Goal: Transaction & Acquisition: Purchase product/service

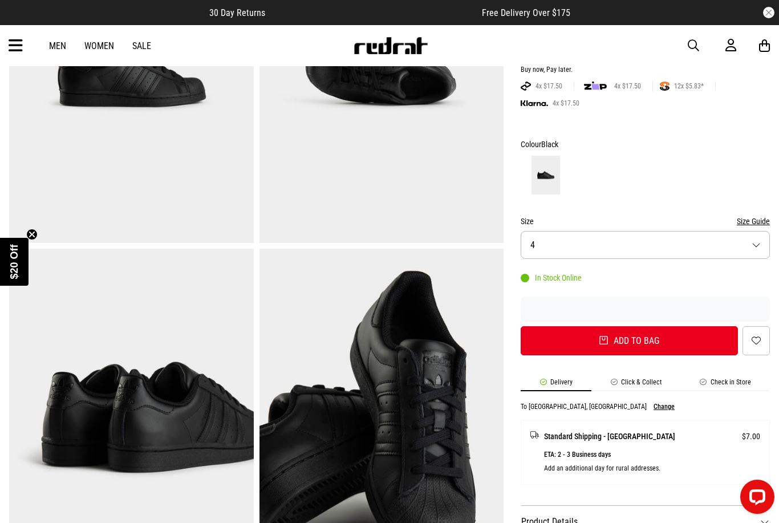
click at [394, 401] on img at bounding box center [381, 417] width 245 height 337
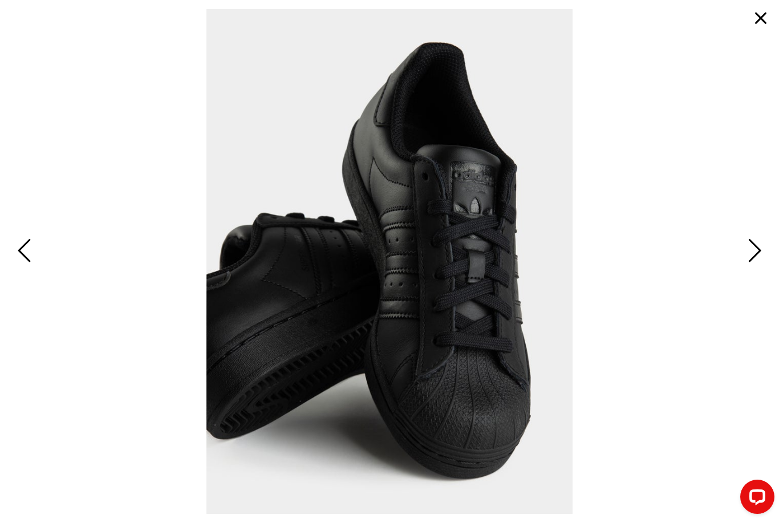
click at [761, 268] on span "Next" at bounding box center [753, 251] width 18 height 33
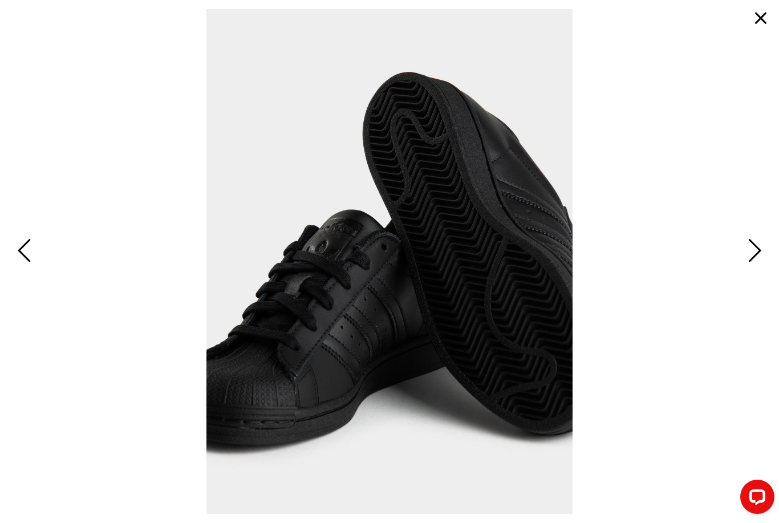
click at [764, 269] on button "Next" at bounding box center [753, 251] width 25 height 34
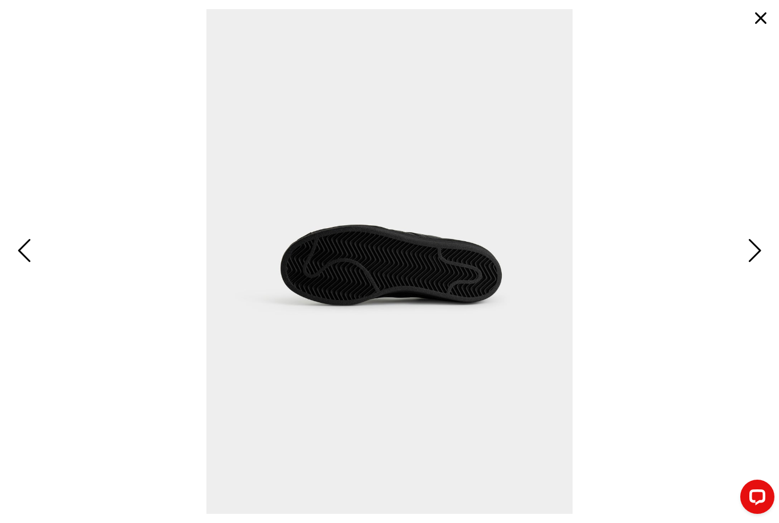
click at [772, 13] on button "button" at bounding box center [760, 18] width 27 height 27
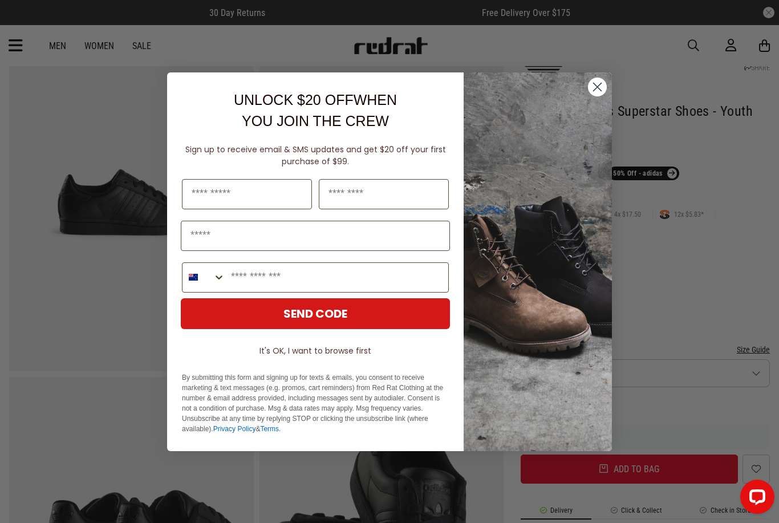
scroll to position [80, 0]
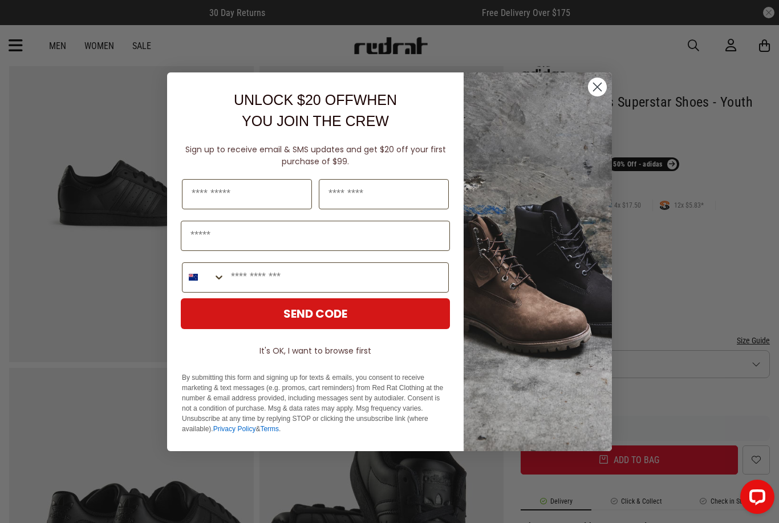
click at [591, 96] on circle "Close dialog" at bounding box center [597, 86] width 19 height 19
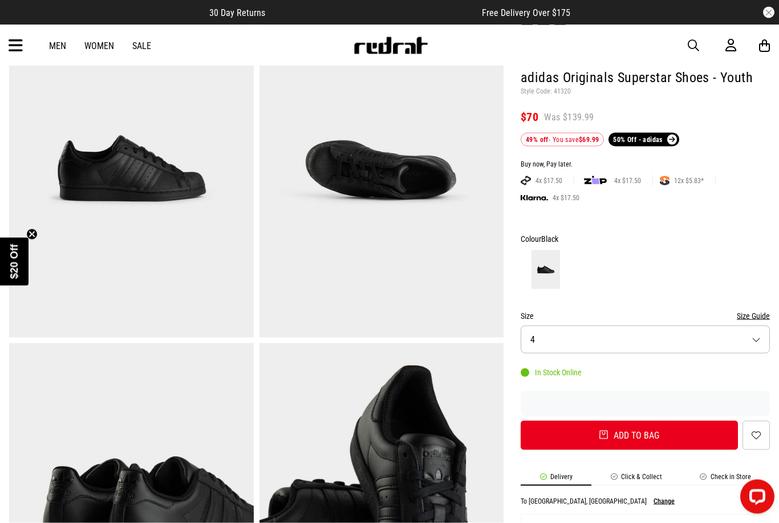
scroll to position [103, 0]
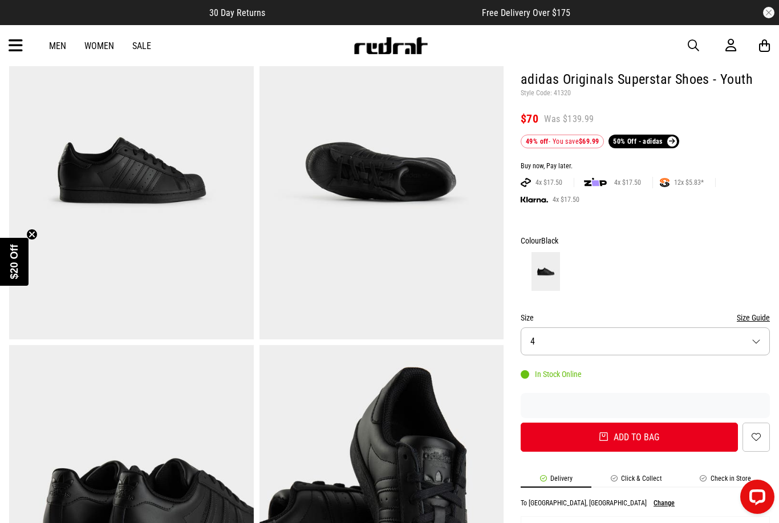
click at [688, 342] on button "Size 4" at bounding box center [645, 341] width 249 height 28
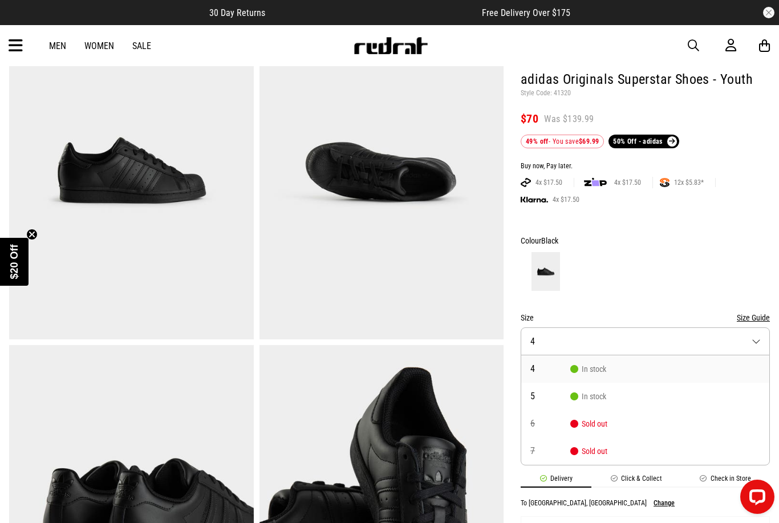
click at [754, 314] on button "Size Guide" at bounding box center [753, 318] width 33 height 14
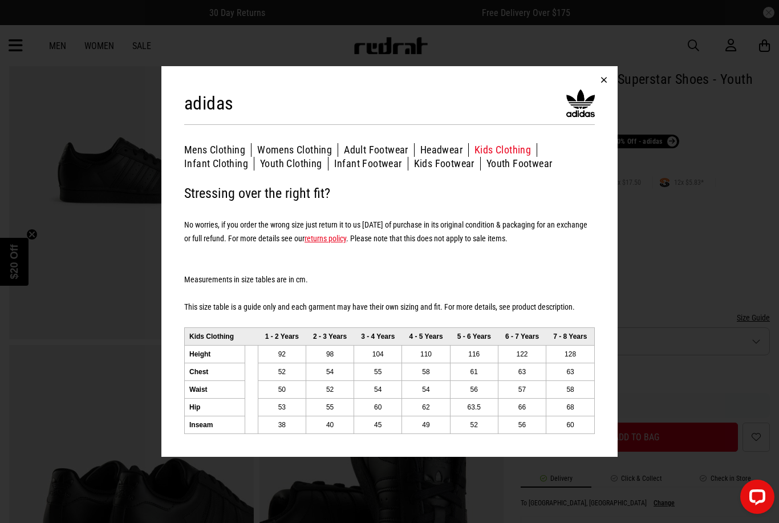
click at [534, 170] on button "Youth Footwear" at bounding box center [519, 164] width 66 height 14
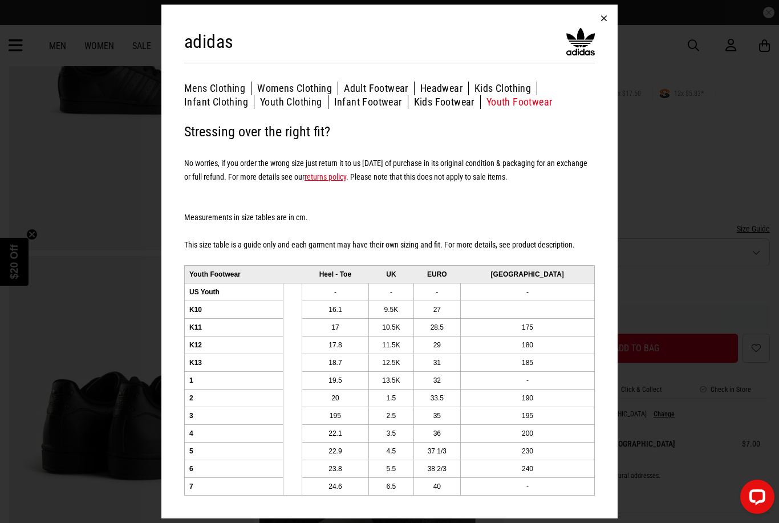
scroll to position [191, 0]
click at [606, 32] on button "button" at bounding box center [603, 18] width 27 height 27
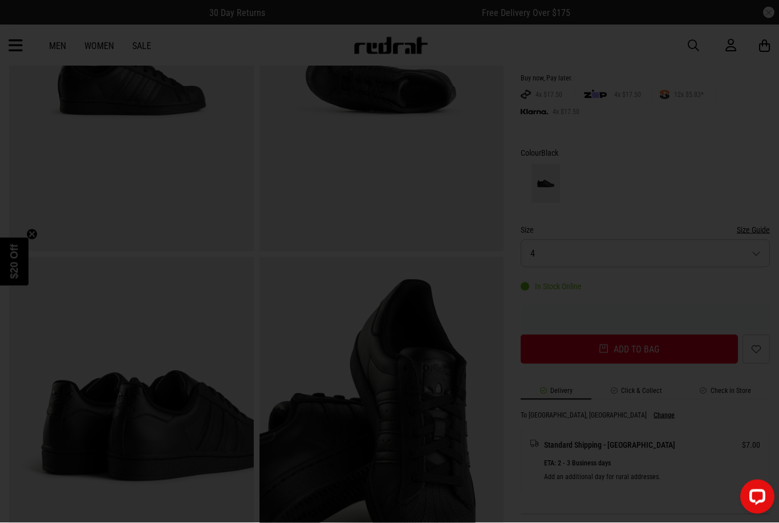
scroll to position [192, 0]
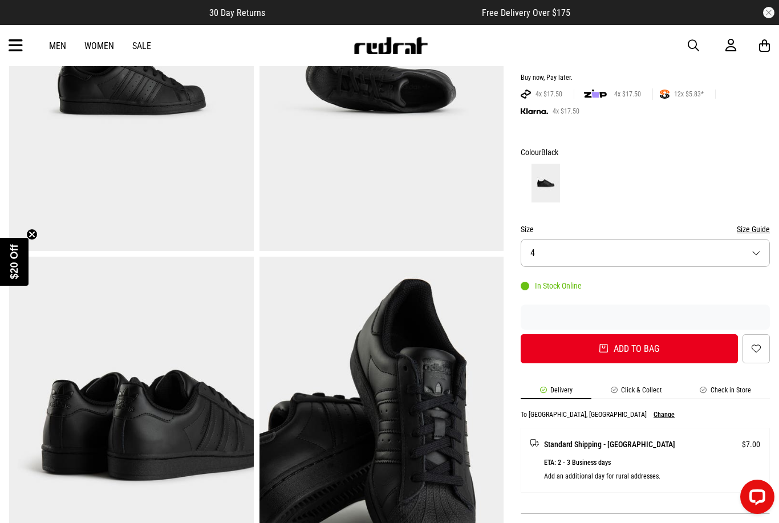
click at [669, 344] on button "Add to bag" at bounding box center [629, 348] width 217 height 29
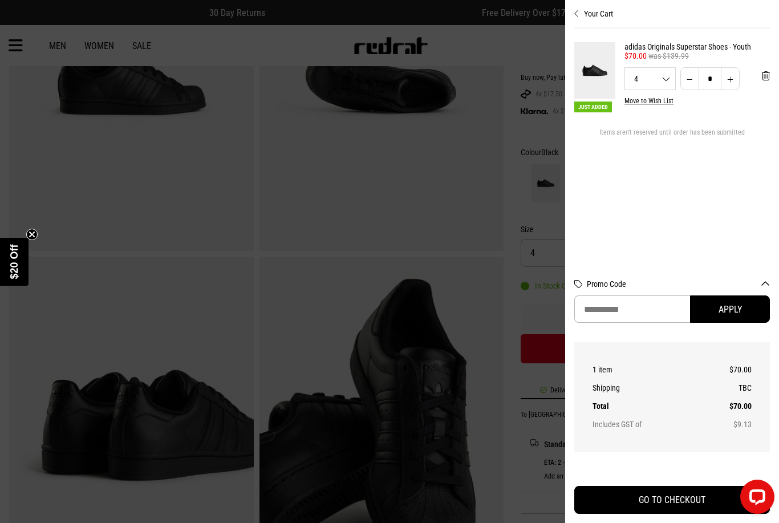
click at [689, 514] on button "GO TO CHECKOUT" at bounding box center [672, 500] width 196 height 28
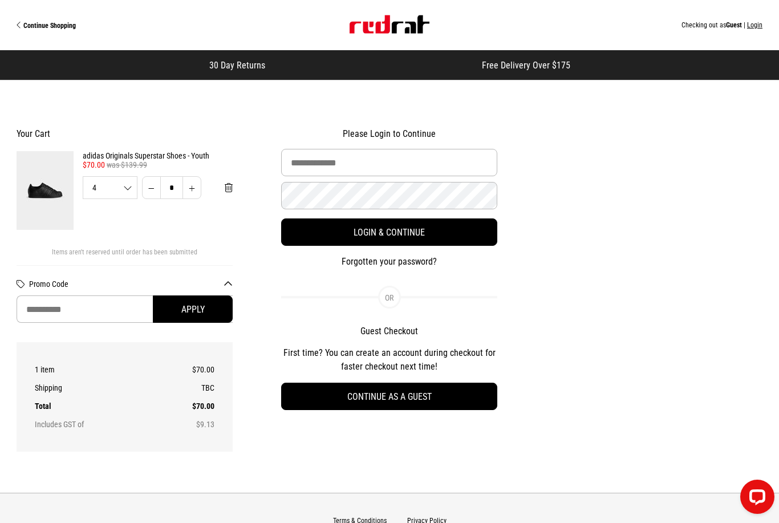
click at [460, 398] on button "Continue as a guest" at bounding box center [389, 396] width 216 height 27
select select "**********"
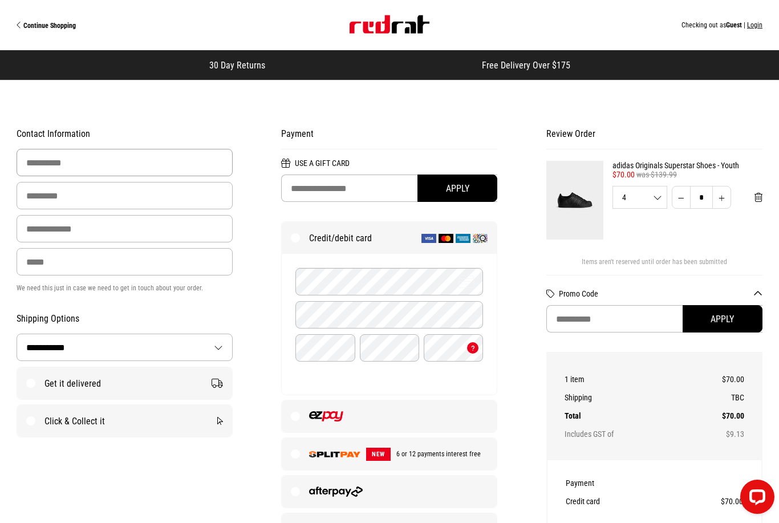
click at [54, 171] on input "First Name" at bounding box center [125, 162] width 216 height 27
type input "**********"
click at [52, 197] on input "Last Name" at bounding box center [125, 195] width 216 height 27
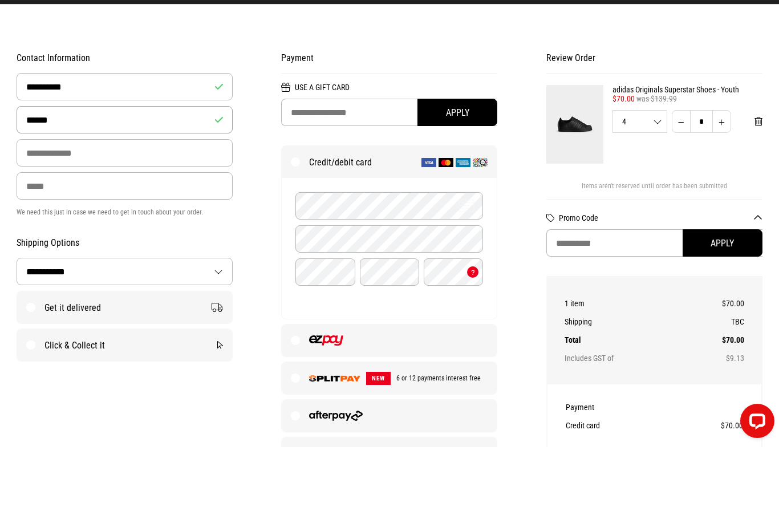
type input "******"
click at [52, 215] on input "Email Address" at bounding box center [125, 228] width 216 height 27
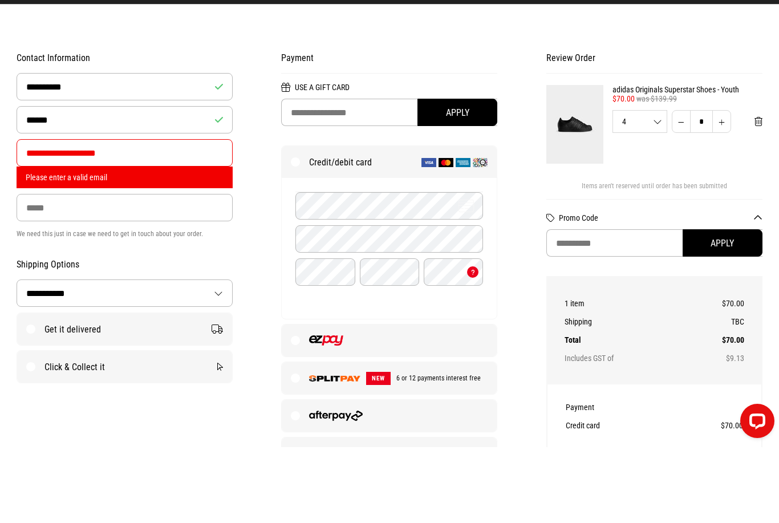
type input "**********"
click at [75, 270] on input "Phone" at bounding box center [125, 283] width 216 height 27
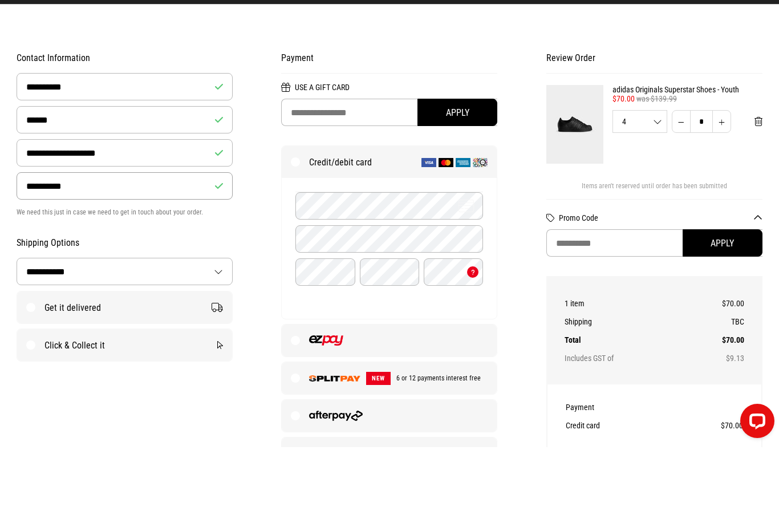
type input "**********"
click at [258, 240] on div "Payment Use a Gift Card Apply Credit/debit card Credit/debit card details NEW 6…" at bounding box center [389, 370] width 265 height 502
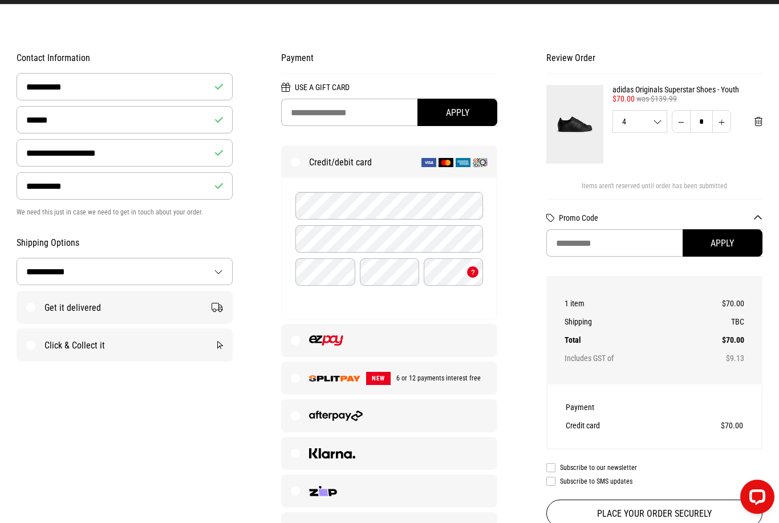
click at [23, 314] on label "Get it delivered" at bounding box center [124, 307] width 215 height 32
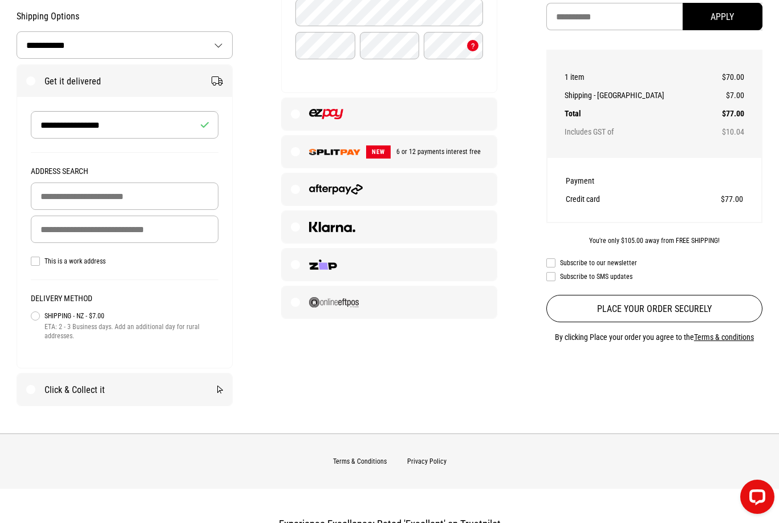
scroll to position [319, 0]
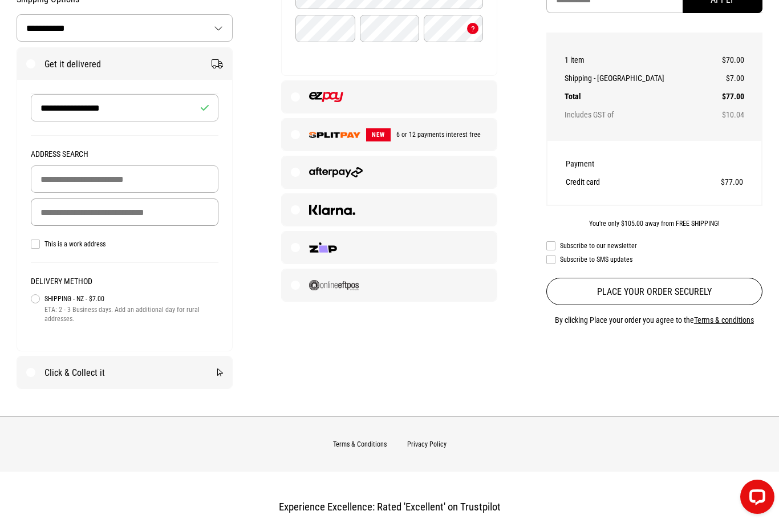
click at [59, 213] on input "Delivery Address" at bounding box center [125, 211] width 188 height 27
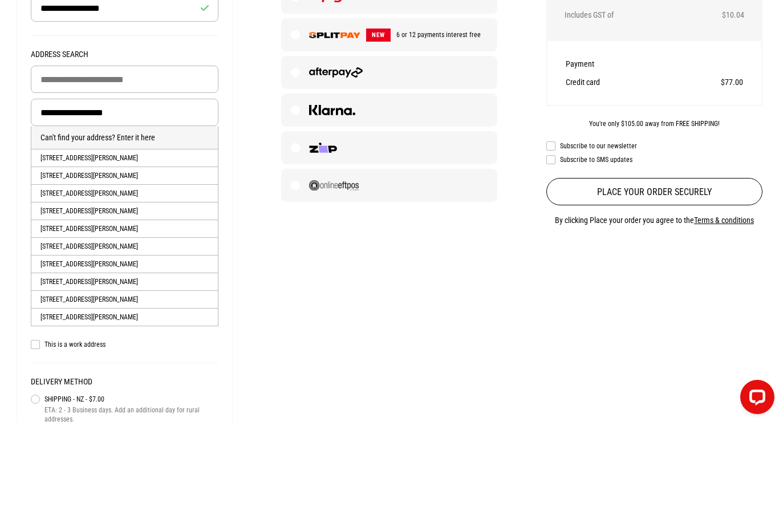
click at [109, 249] on li "[STREET_ADDRESS][PERSON_NAME]" at bounding box center [124, 258] width 186 height 18
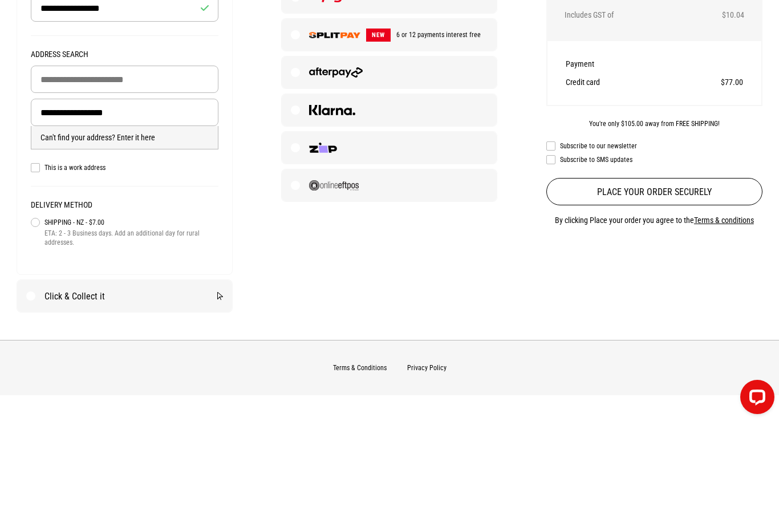
type input "**********"
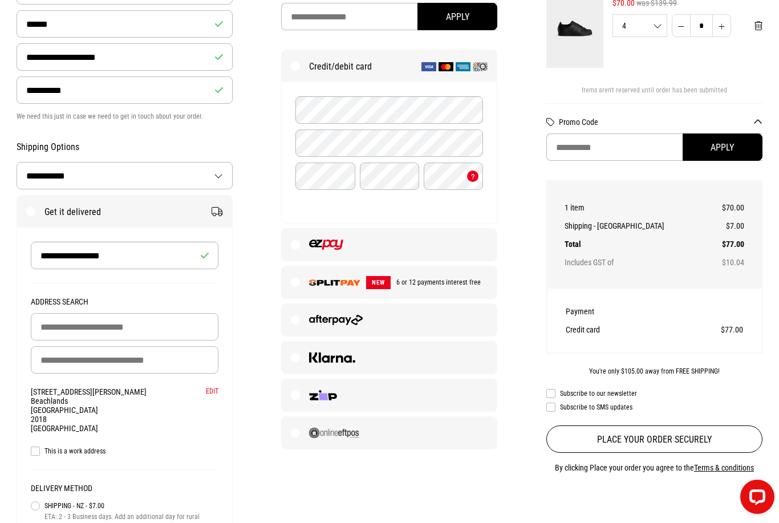
scroll to position [174, 0]
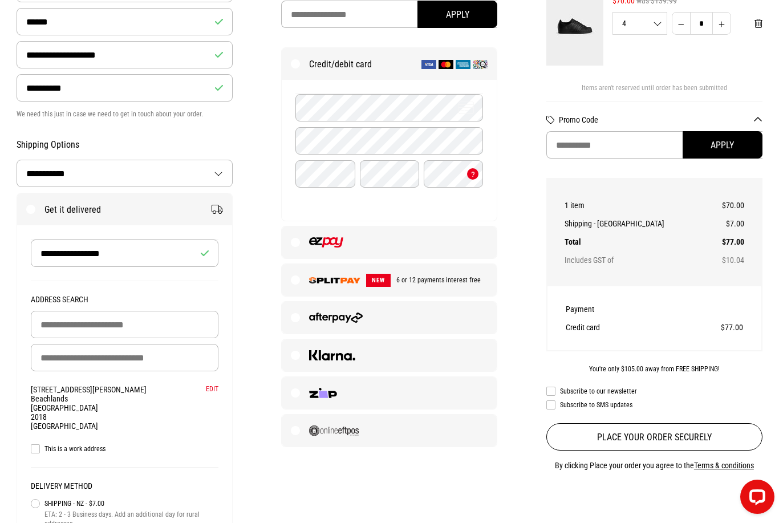
click at [428, 323] on label at bounding box center [389, 318] width 215 height 32
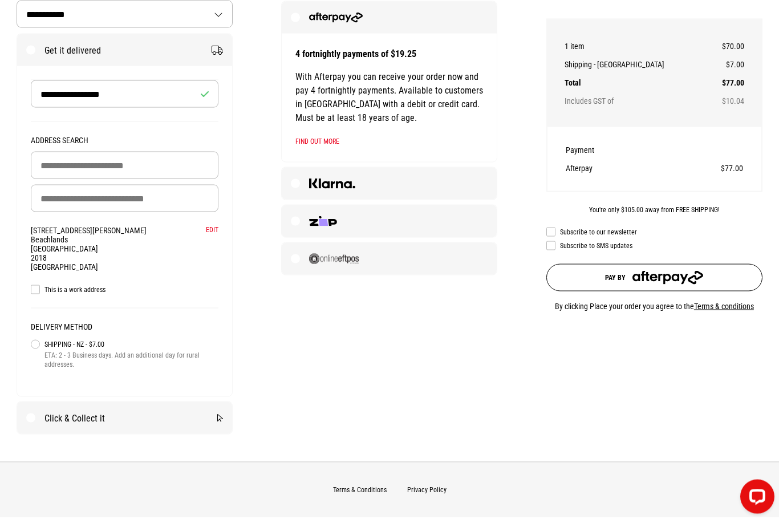
click at [718, 282] on button "Pay by" at bounding box center [654, 277] width 216 height 27
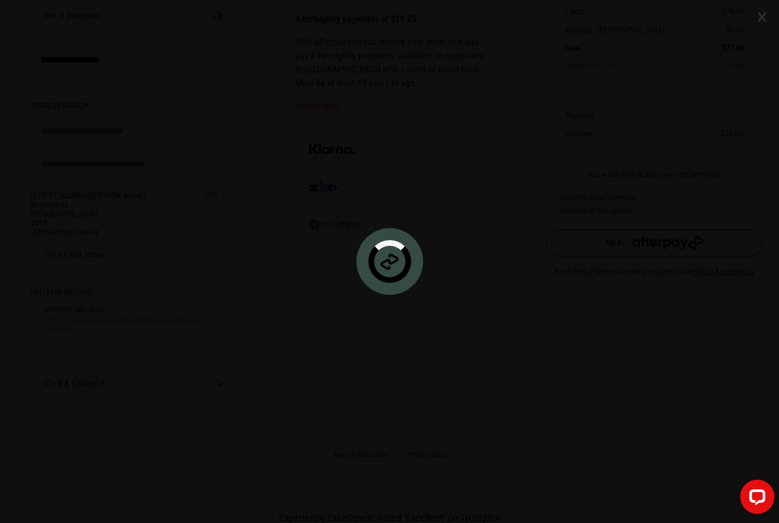
scroll to position [370, 0]
